Goal: Book appointment/travel/reservation

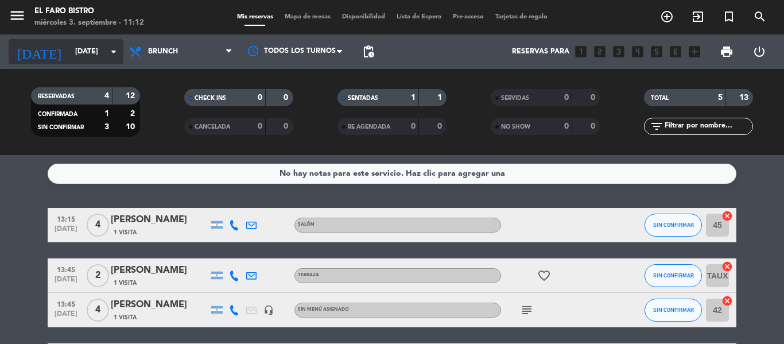
click at [115, 54] on icon "arrow_drop_down" at bounding box center [114, 52] width 14 height 14
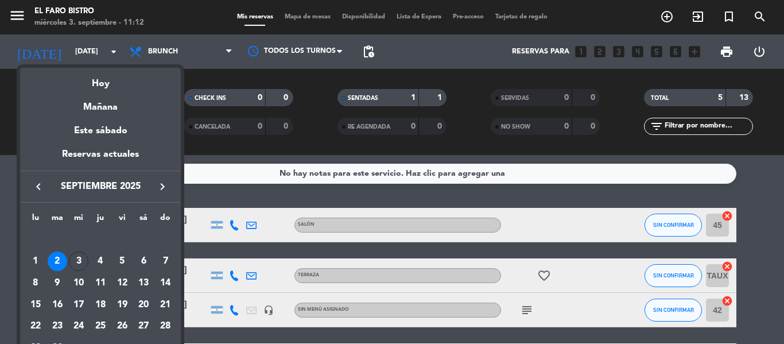
click at [42, 185] on icon "keyboard_arrow_left" at bounding box center [39, 187] width 14 height 14
click at [118, 304] on div "22" at bounding box center [122, 305] width 20 height 20
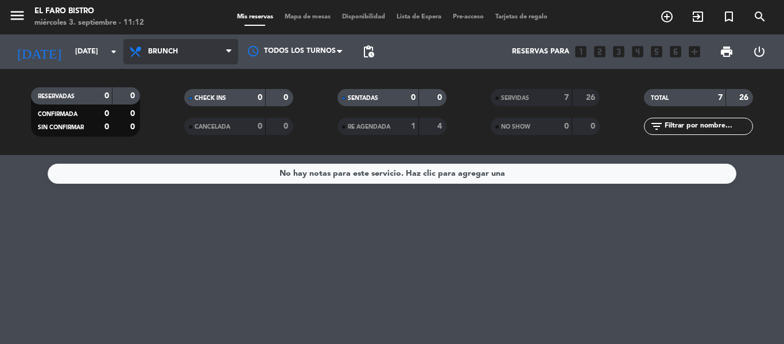
click at [187, 63] on span "Brunch" at bounding box center [180, 51] width 115 height 25
click at [170, 177] on ng-component "menu El Faro Bistro [DATE] 3. septiembre - 11:12 Mis reservas Mapa de mesas Dis…" at bounding box center [392, 172] width 784 height 344
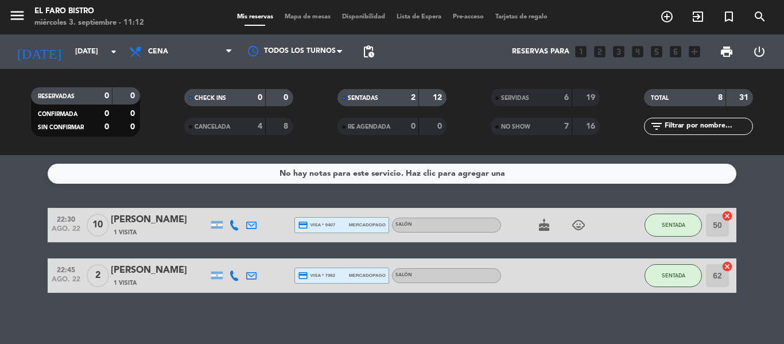
click at [545, 225] on icon "cake" at bounding box center [544, 225] width 14 height 14
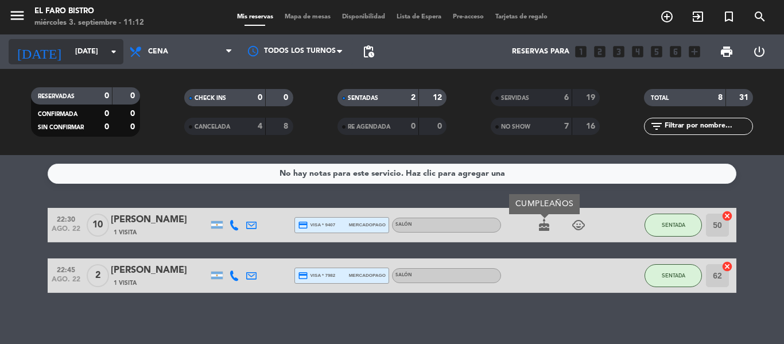
click at [102, 53] on input "[DATE]" at bounding box center [117, 52] width 97 height 20
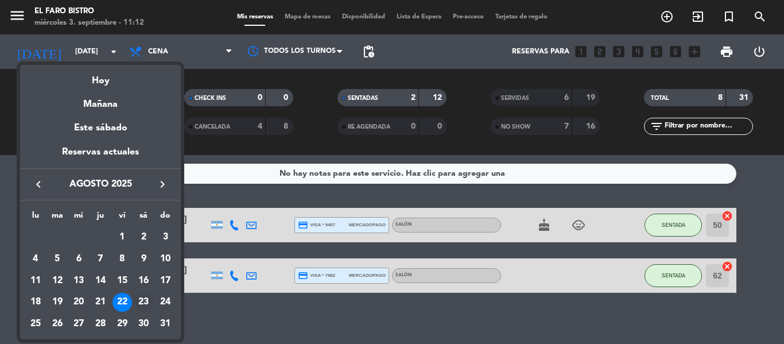
click at [145, 298] on div "23" at bounding box center [144, 303] width 20 height 20
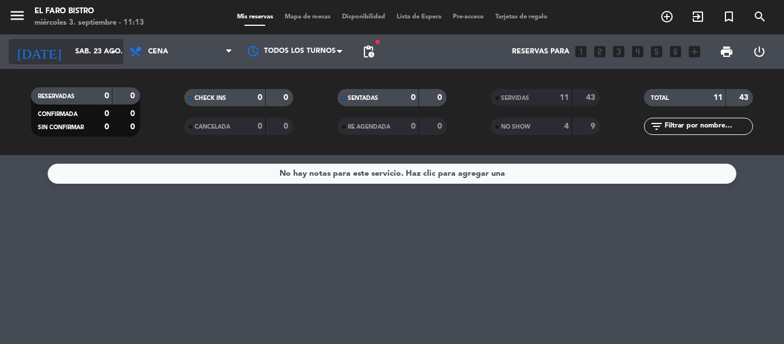
click at [104, 50] on input "sáb. 23 ago." at bounding box center [117, 52] width 97 height 20
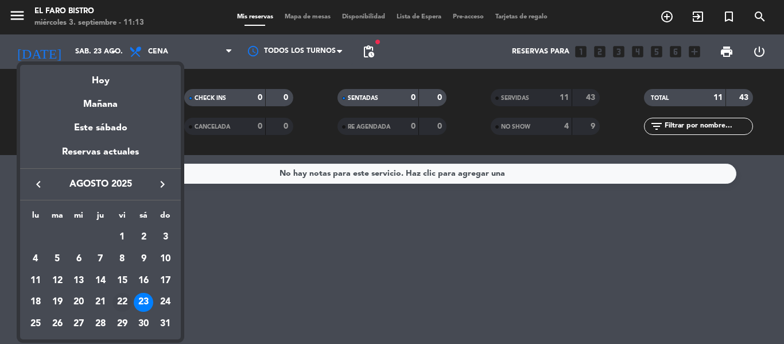
click at [120, 300] on div "22" at bounding box center [122, 303] width 20 height 20
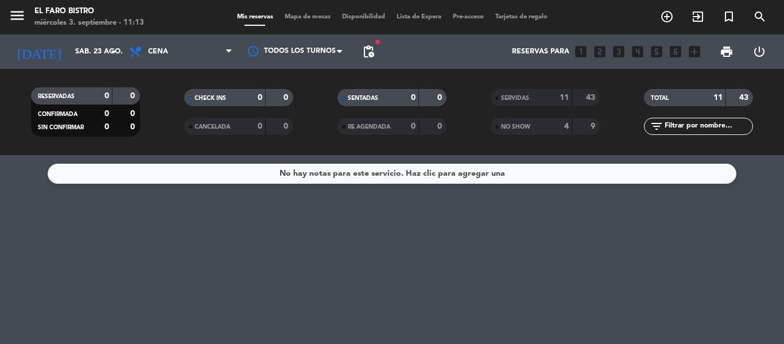
type input "[DATE]"
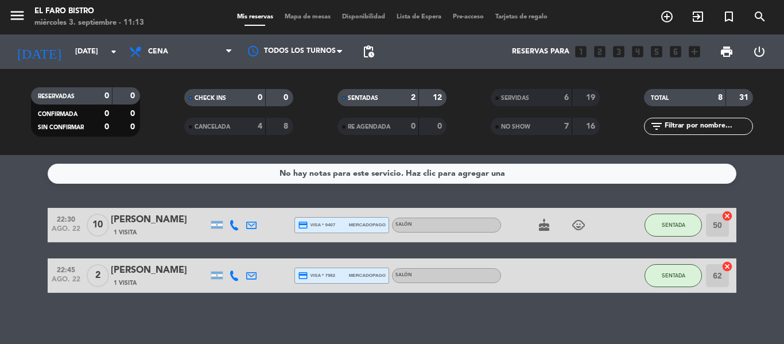
click at [545, 227] on icon "cake" at bounding box center [544, 225] width 14 height 14
click at [575, 225] on icon "child_care" at bounding box center [578, 225] width 14 height 14
